Goal: Check status: Check status

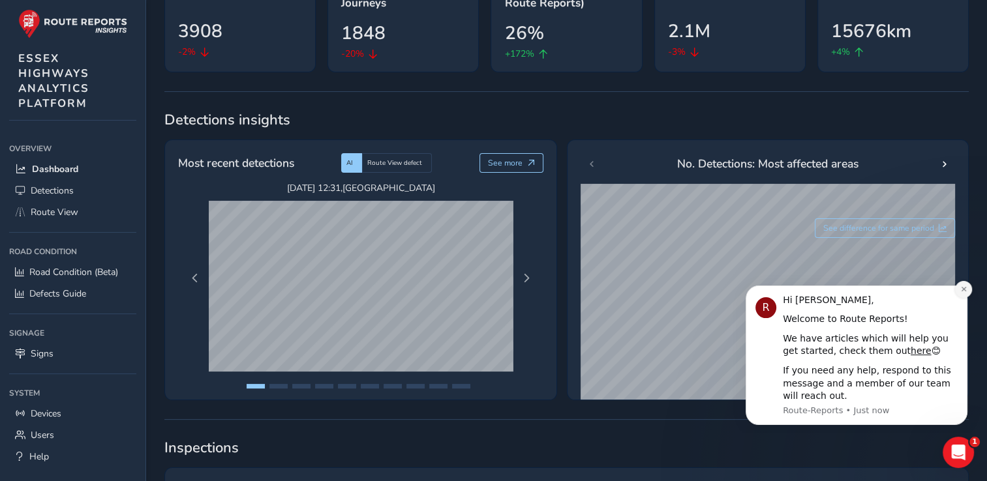
click at [962, 288] on icon "Dismiss notification" at bounding box center [963, 289] width 5 height 5
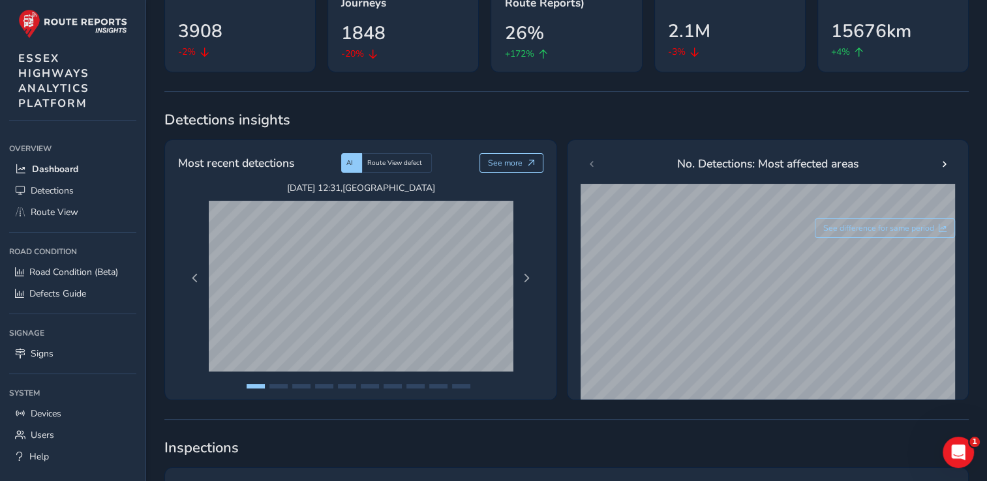
drag, startPoint x: 923, startPoint y: 175, endPoint x: 999, endPoint y: 515, distance: 347.6
click at [986, 351] on html "Dashboard Matt Forster Colour Scheme: Dark Dim Light Logout Welcome, Matt Last …" at bounding box center [493, 110] width 987 height 481
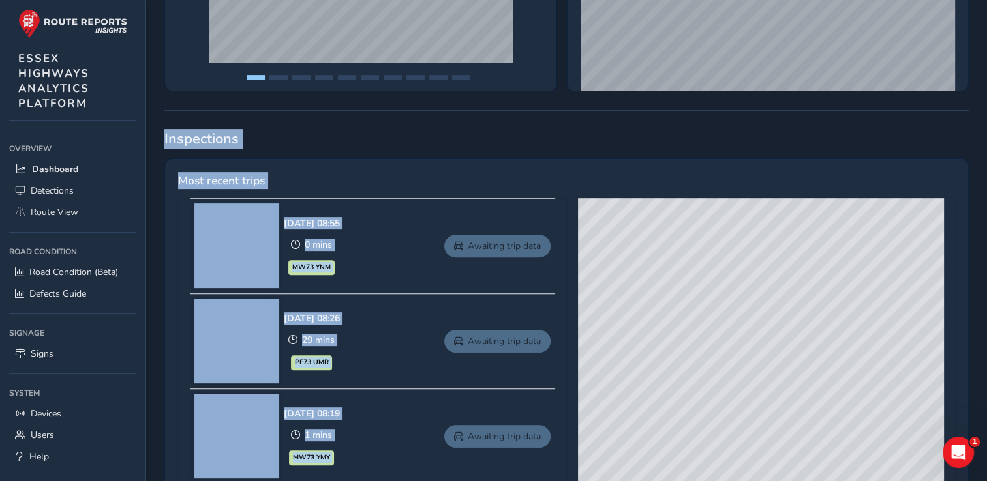
scroll to position [326, 0]
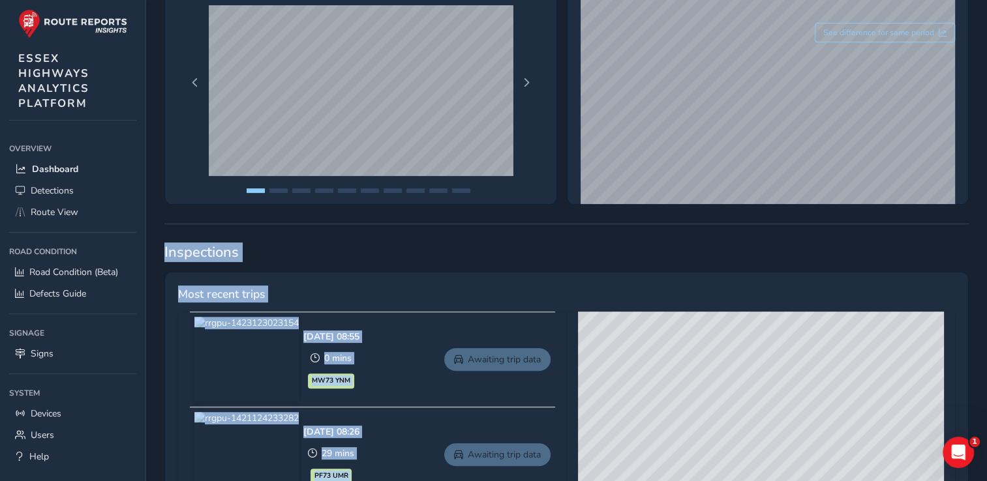
click at [423, 289] on div "Most recent trips" at bounding box center [566, 299] width 777 height 26
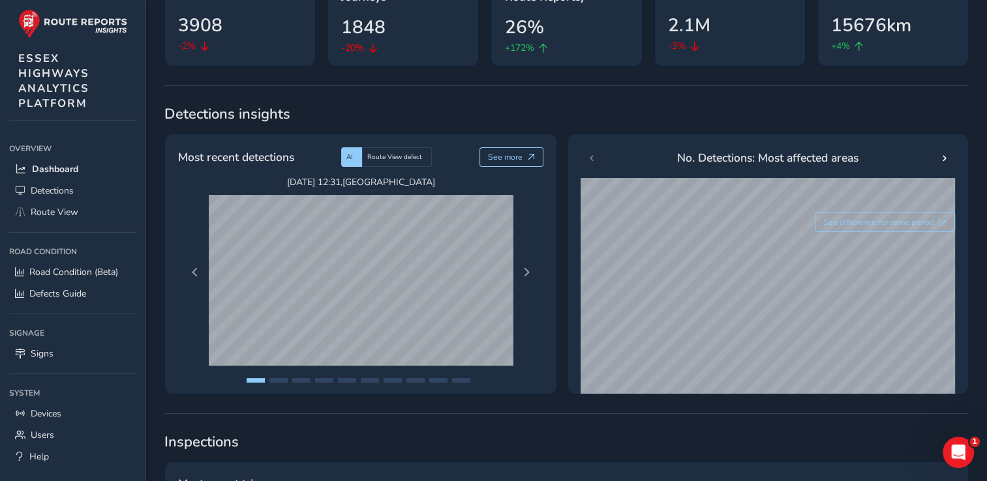
scroll to position [65, 0]
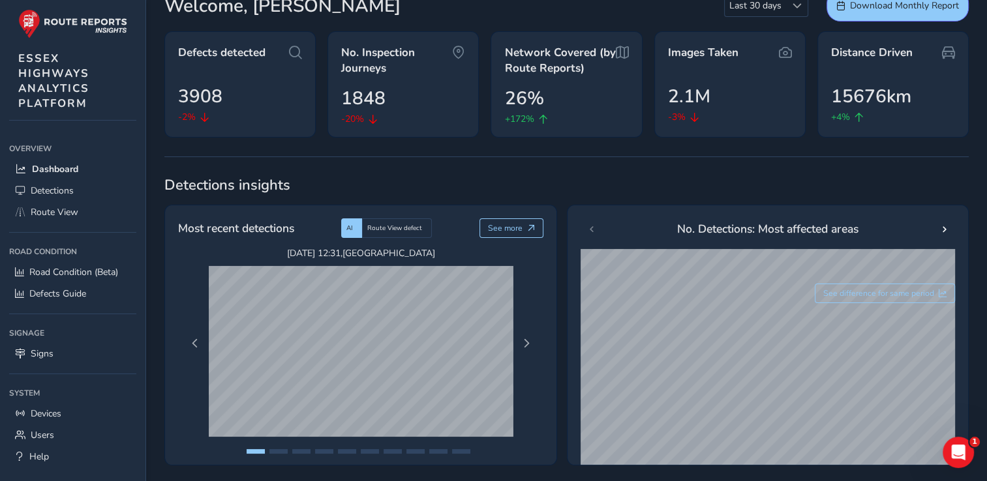
click at [537, 340] on div "Sep 20 2025, 12:31 , THREE MILE HILL Sep 22 2025, 07:06 , A130 NEW BYPASS Sep 2…" at bounding box center [360, 343] width 359 height 193
click at [530, 346] on span "Next Page" at bounding box center [526, 343] width 9 height 9
click at [532, 346] on button "Next Page" at bounding box center [526, 344] width 18 height 18
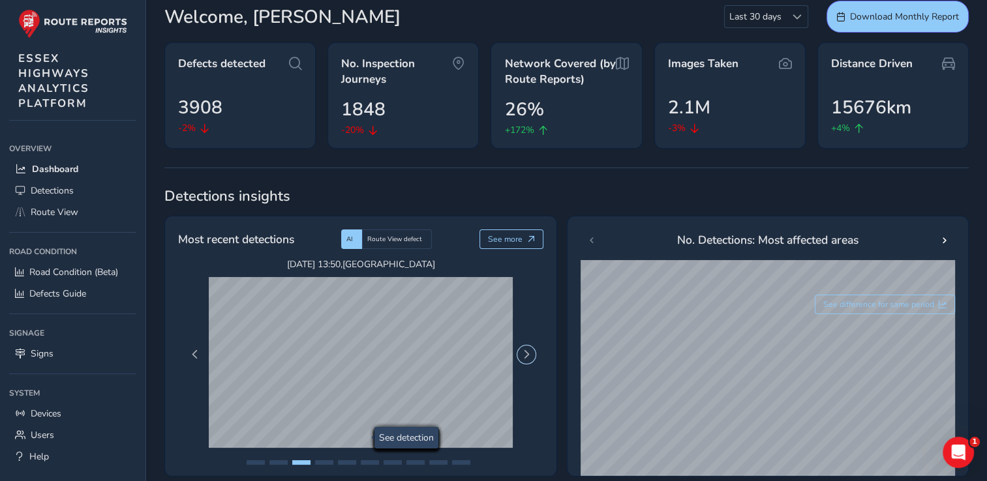
scroll to position [0, 0]
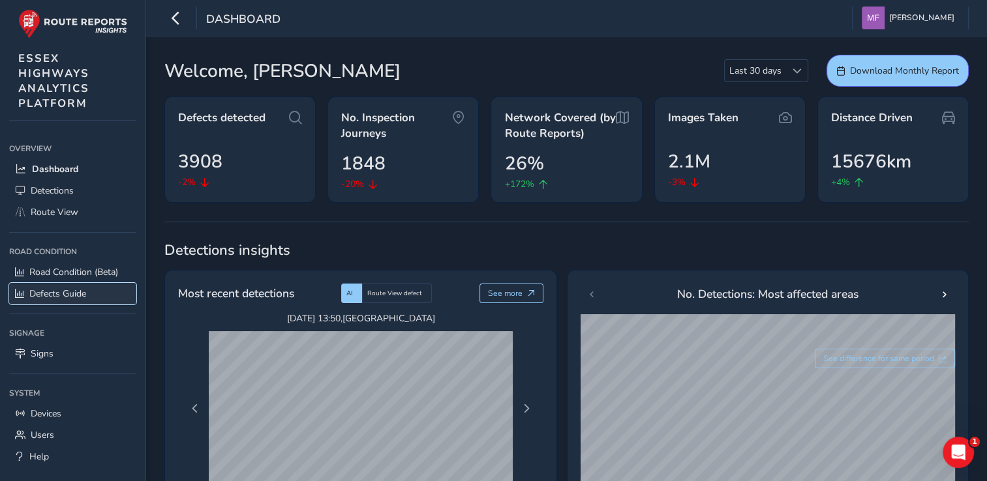
click at [76, 299] on link "Defects Guide" at bounding box center [72, 294] width 127 height 22
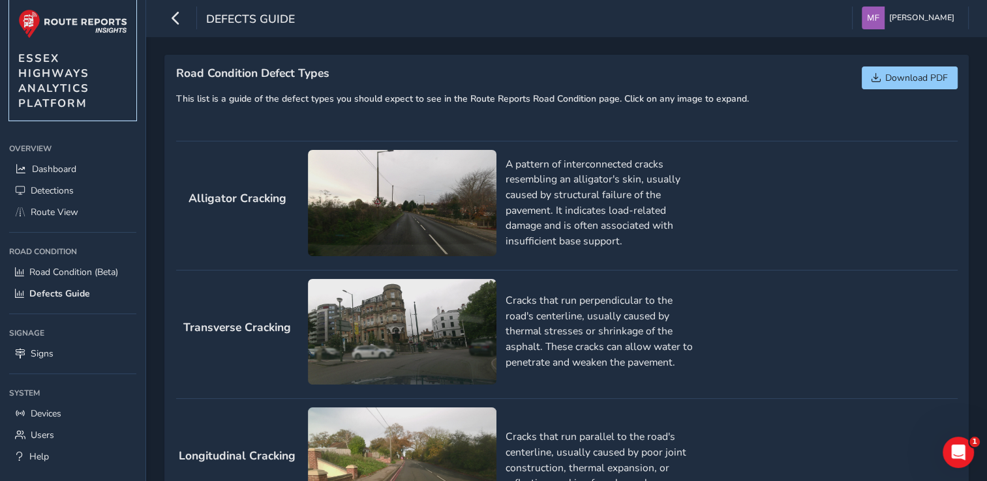
click at [29, 55] on span "ESSEX HIGHWAYS ANALYTICS PLATFORM" at bounding box center [53, 81] width 71 height 60
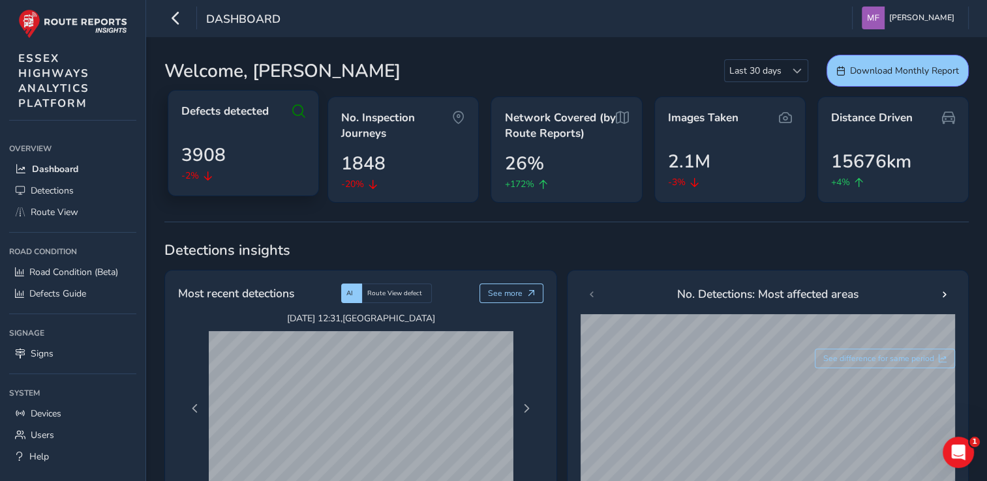
click at [268, 192] on div "Defects detected 3908 -2%" at bounding box center [243, 143] width 151 height 106
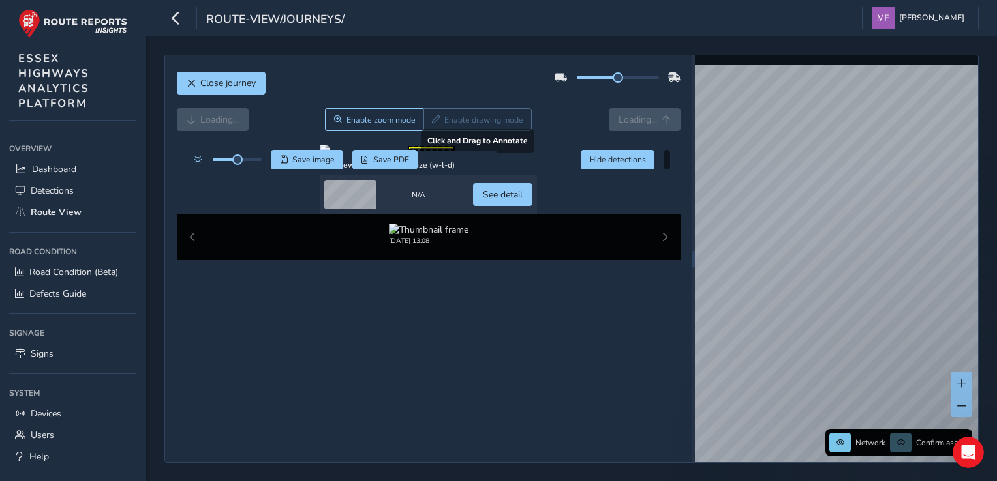
click at [459, 155] on div at bounding box center [428, 150] width 217 height 10
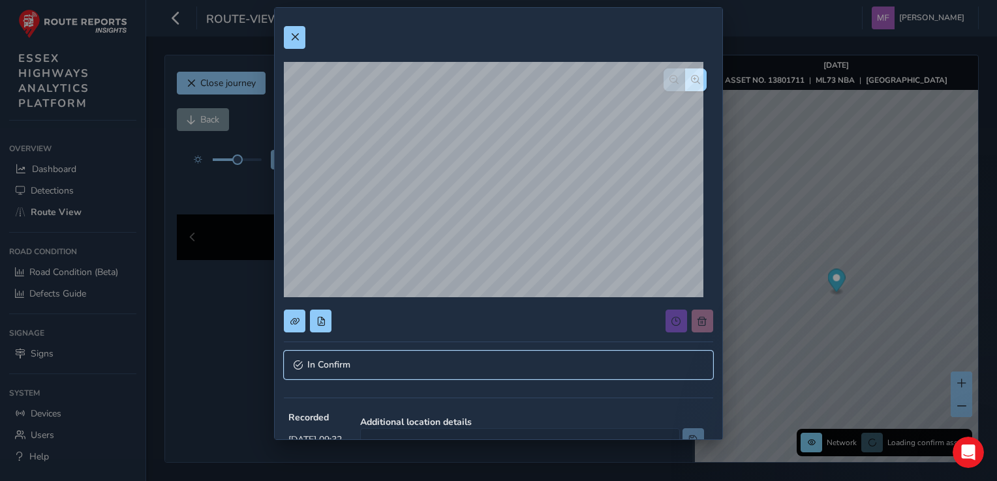
click at [341, 362] on span "In Confirm" at bounding box center [328, 365] width 43 height 9
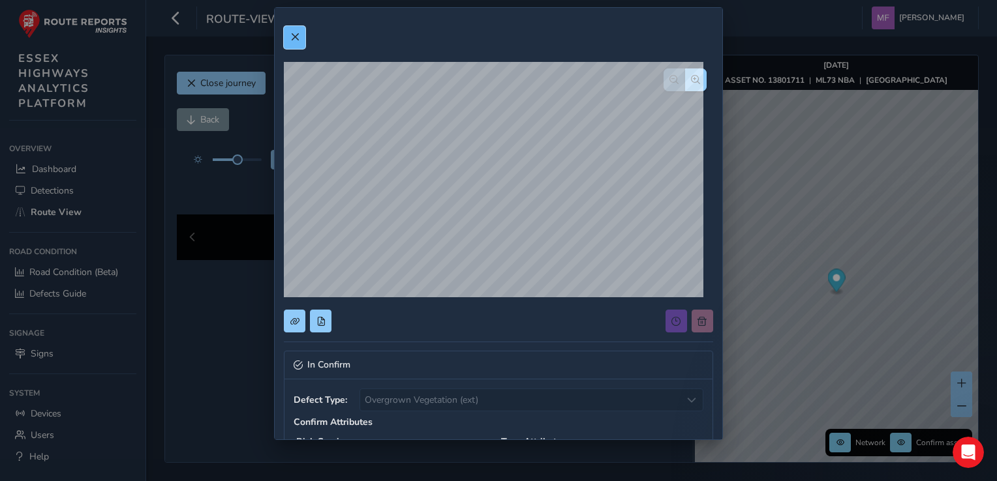
click at [288, 30] on button at bounding box center [295, 37] width 22 height 23
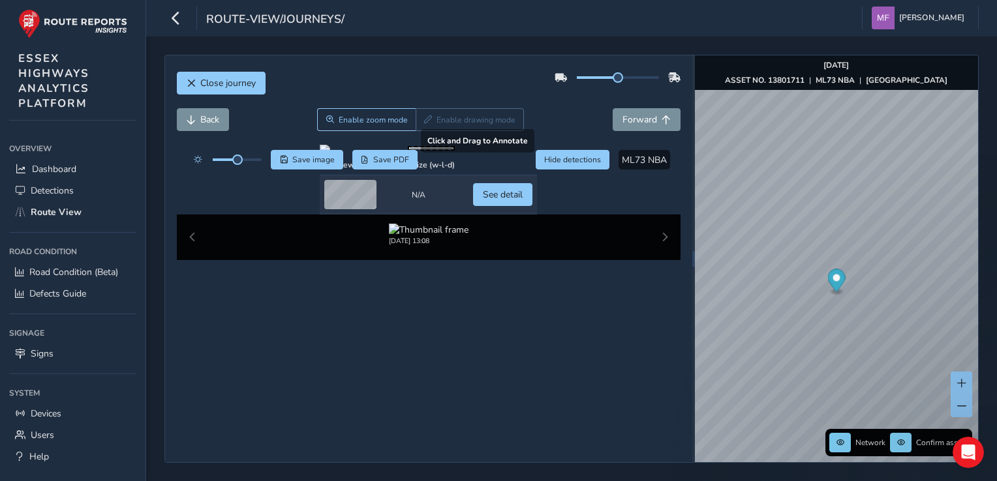
drag, startPoint x: 592, startPoint y: 294, endPoint x: 585, endPoint y: 350, distance: 55.9
click at [537, 155] on div at bounding box center [428, 150] width 217 height 10
drag, startPoint x: 596, startPoint y: 241, endPoint x: 596, endPoint y: 231, distance: 10.5
click at [537, 155] on div at bounding box center [428, 150] width 217 height 10
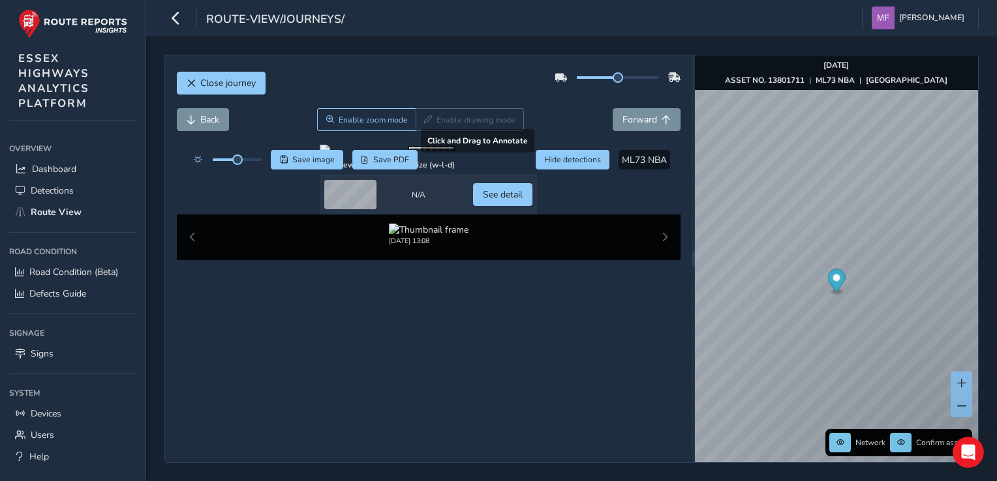
scroll to position [0, 0]
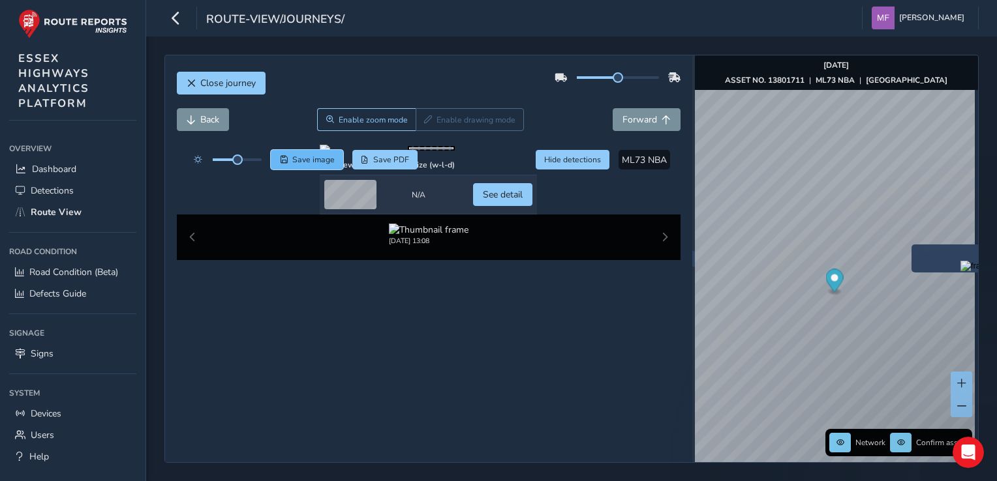
click at [301, 157] on span "Save image" at bounding box center [313, 160] width 42 height 10
drag, startPoint x: 241, startPoint y: 163, endPoint x: 249, endPoint y: 155, distance: 11.1
click at [249, 155] on span at bounding box center [250, 160] width 10 height 10
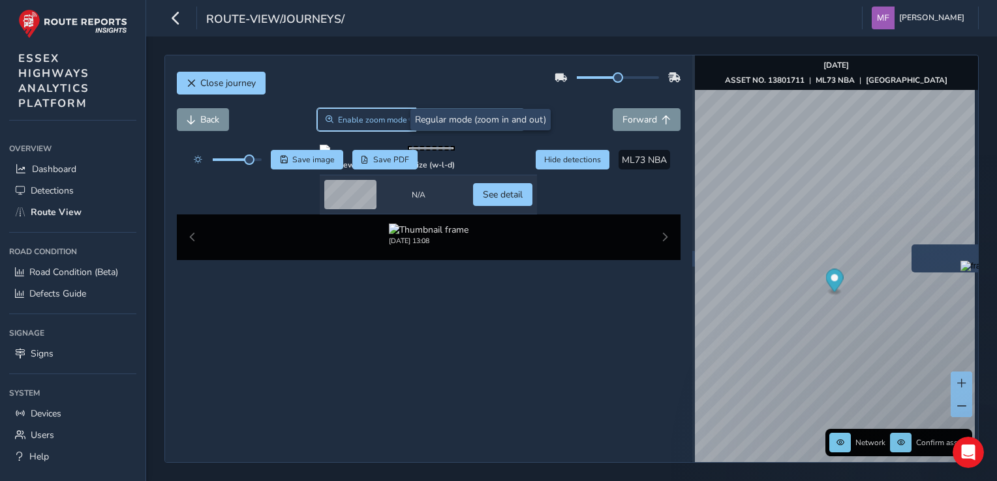
click at [385, 124] on span "Enable zoom mode" at bounding box center [372, 120] width 69 height 10
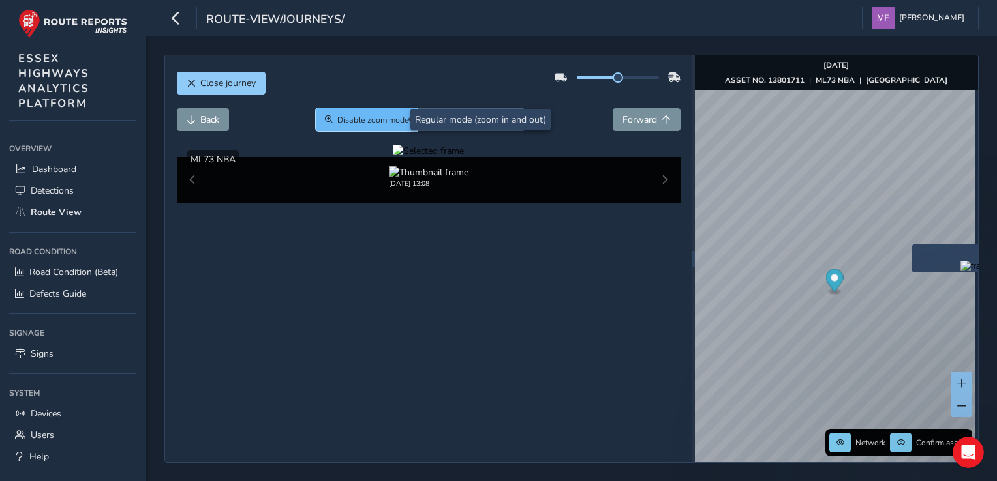
click at [385, 125] on button "Disable zoom mode" at bounding box center [366, 119] width 101 height 23
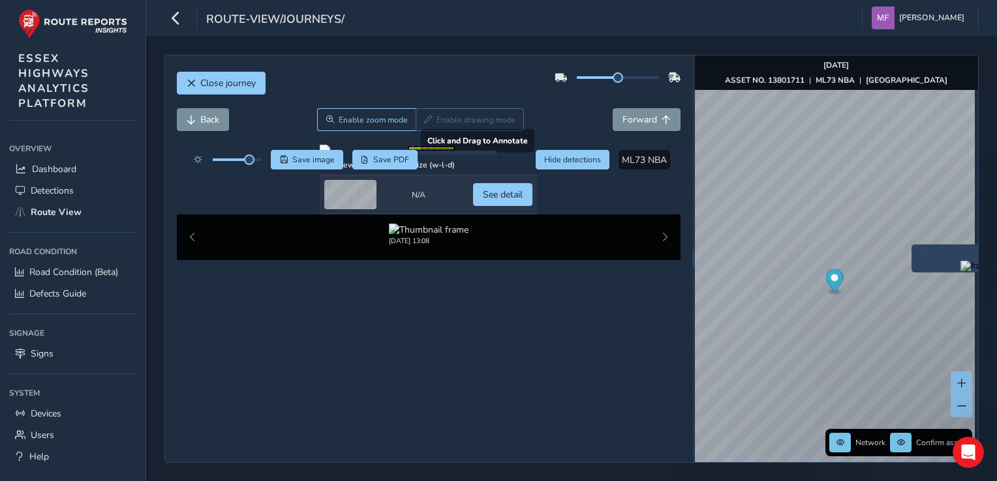
click at [429, 155] on div at bounding box center [428, 150] width 217 height 10
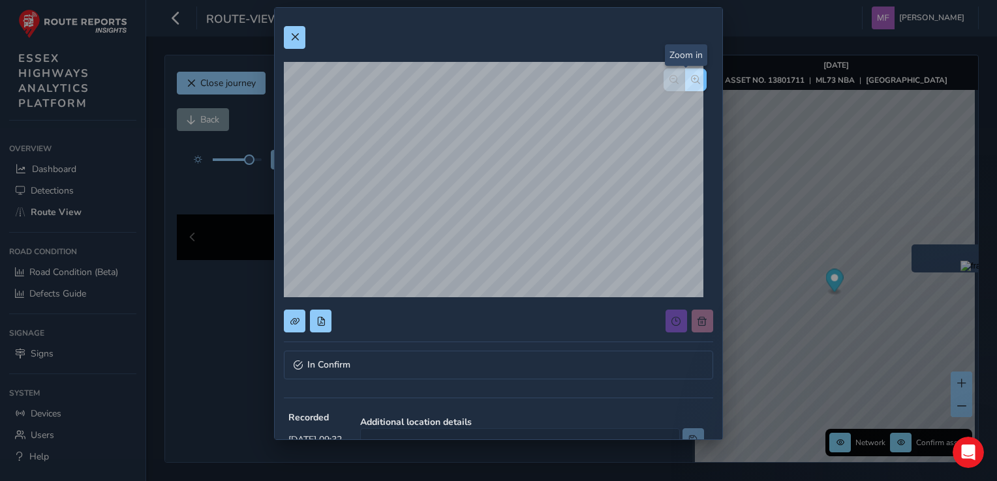
click at [689, 87] on button "button" at bounding box center [696, 79] width 22 height 23
click at [665, 85] on button "button" at bounding box center [674, 79] width 22 height 23
click at [301, 41] on button at bounding box center [295, 37] width 22 height 23
